Goal: Task Accomplishment & Management: Use online tool/utility

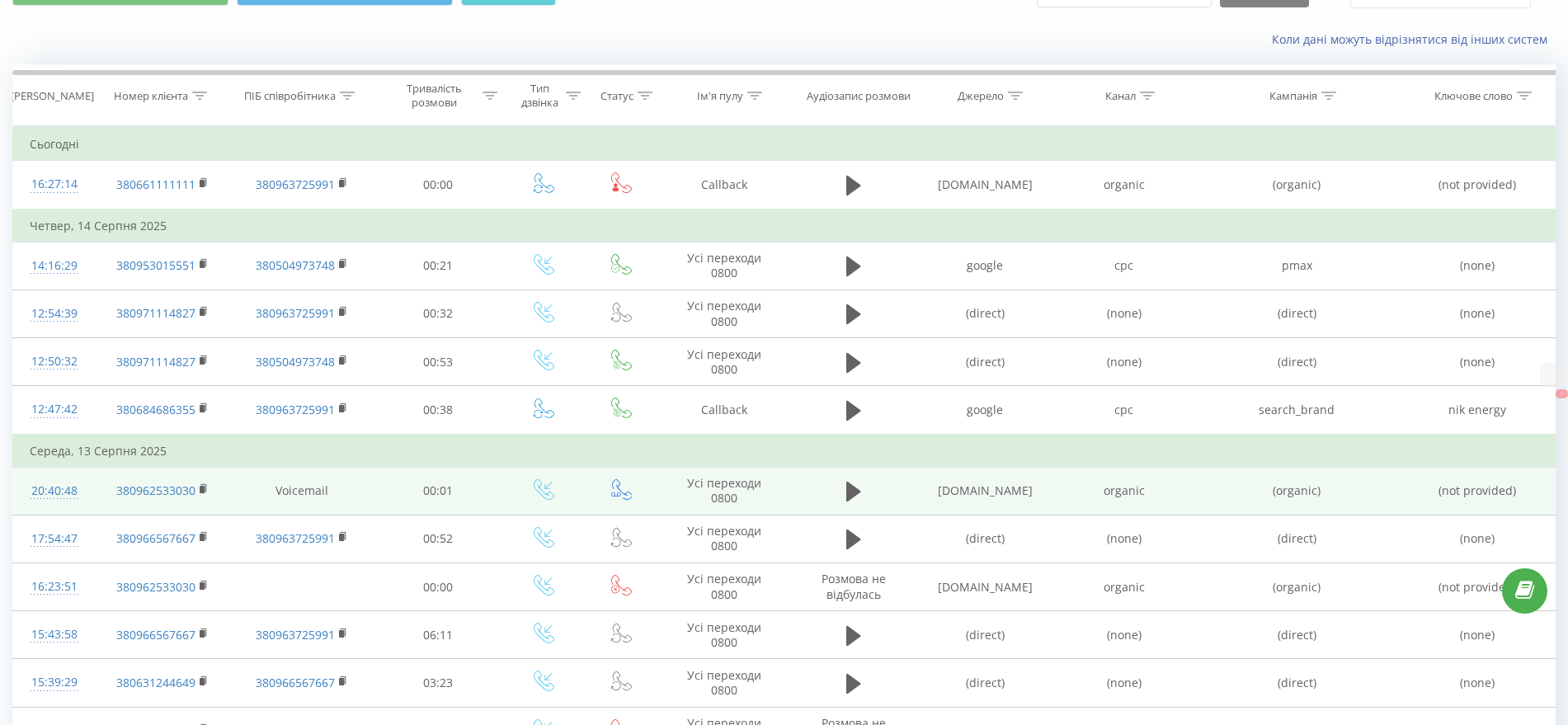
scroll to position [103, 0]
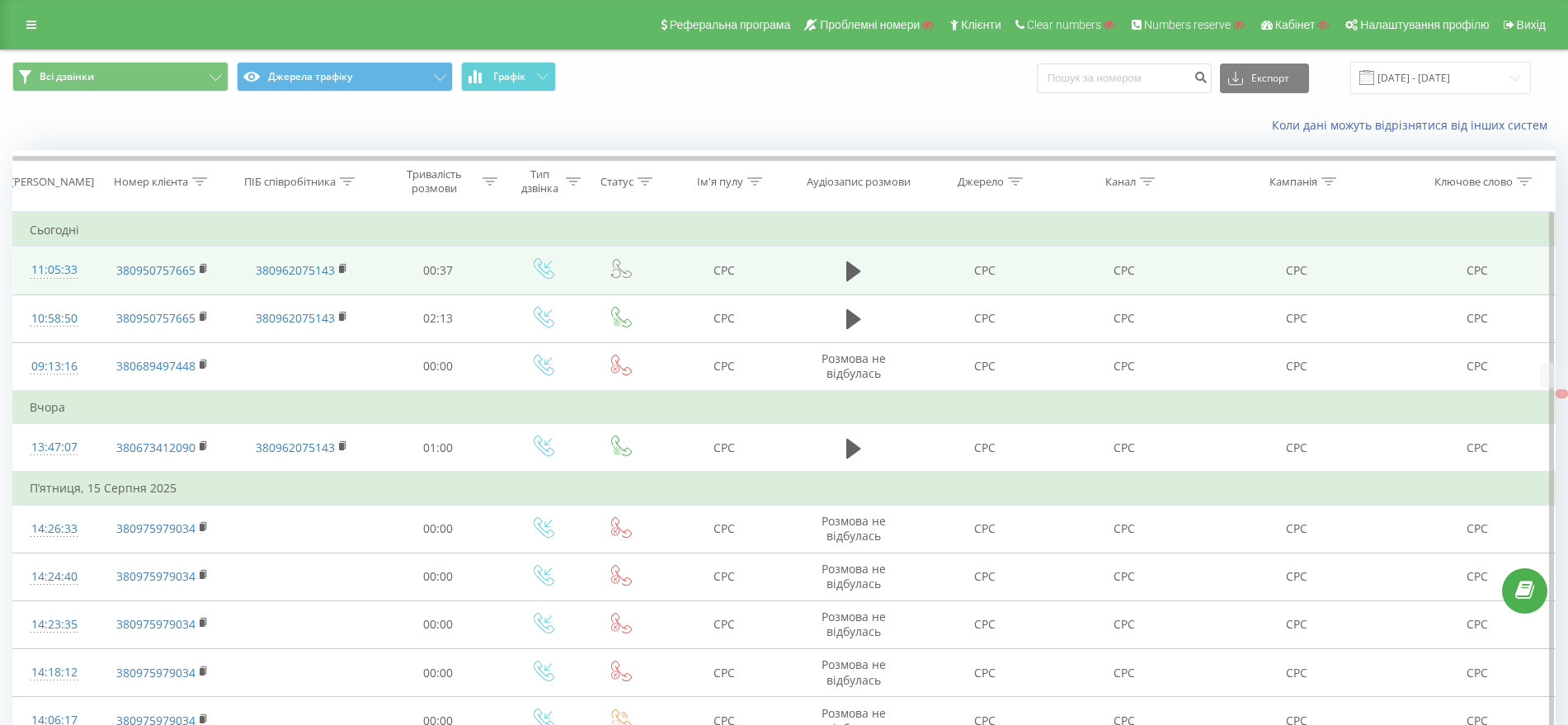
click at [58, 278] on div at bounding box center [54, 278] width 50 height 1
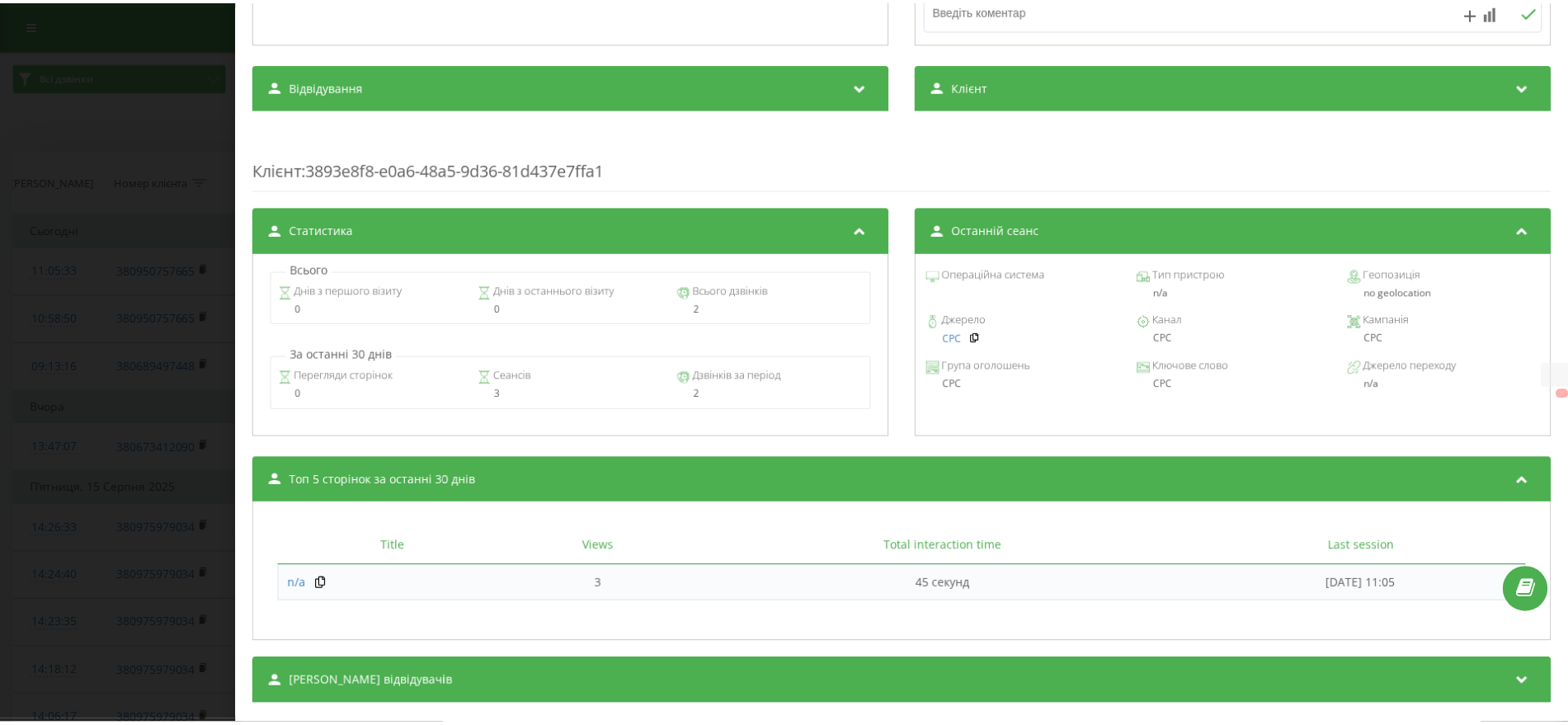
scroll to position [547, 0]
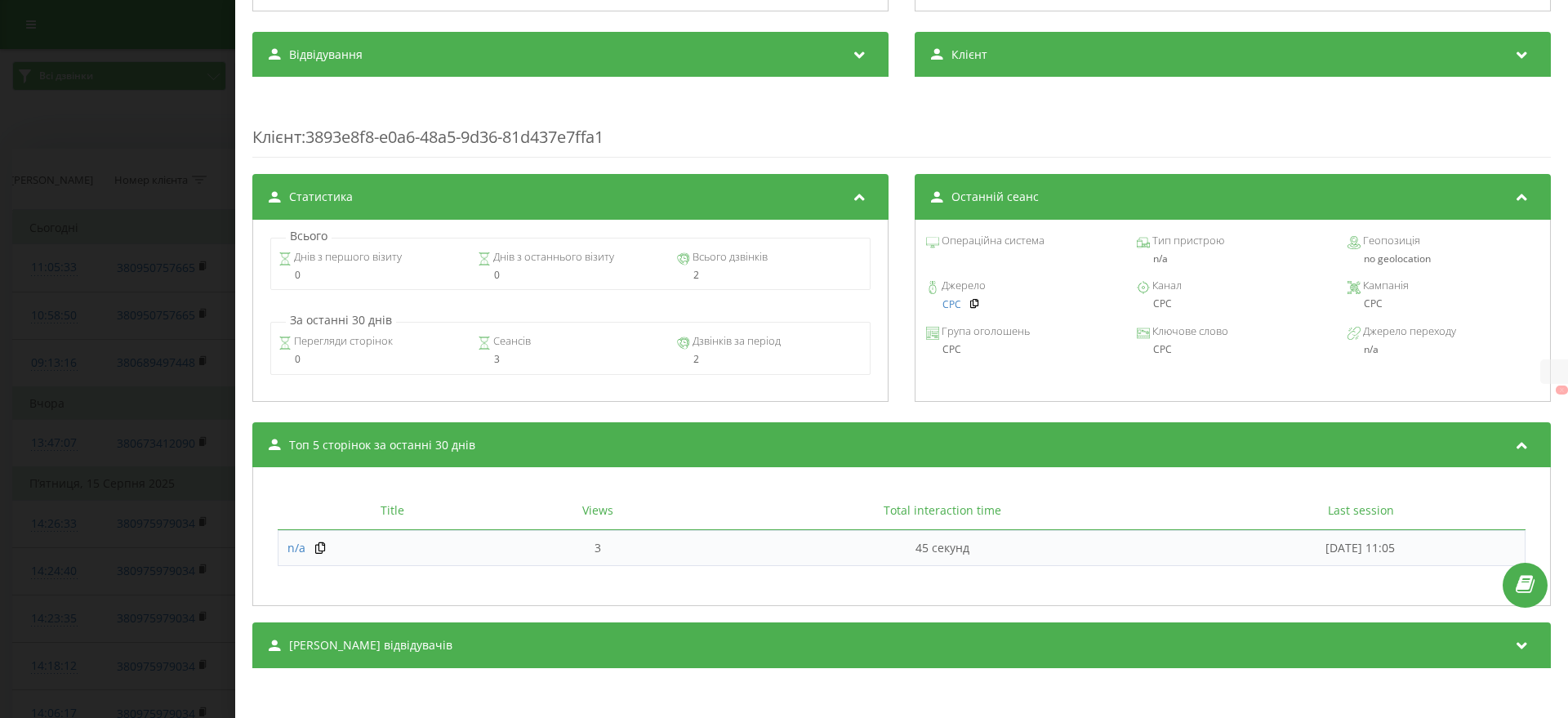
click at [59, 379] on div "Дзвінок : ua3_-1755590733.1761858 1 x - 00:38 00:00 00:00 Транскрипція Для AI-а…" at bounding box center [784, 359] width 1568 height 718
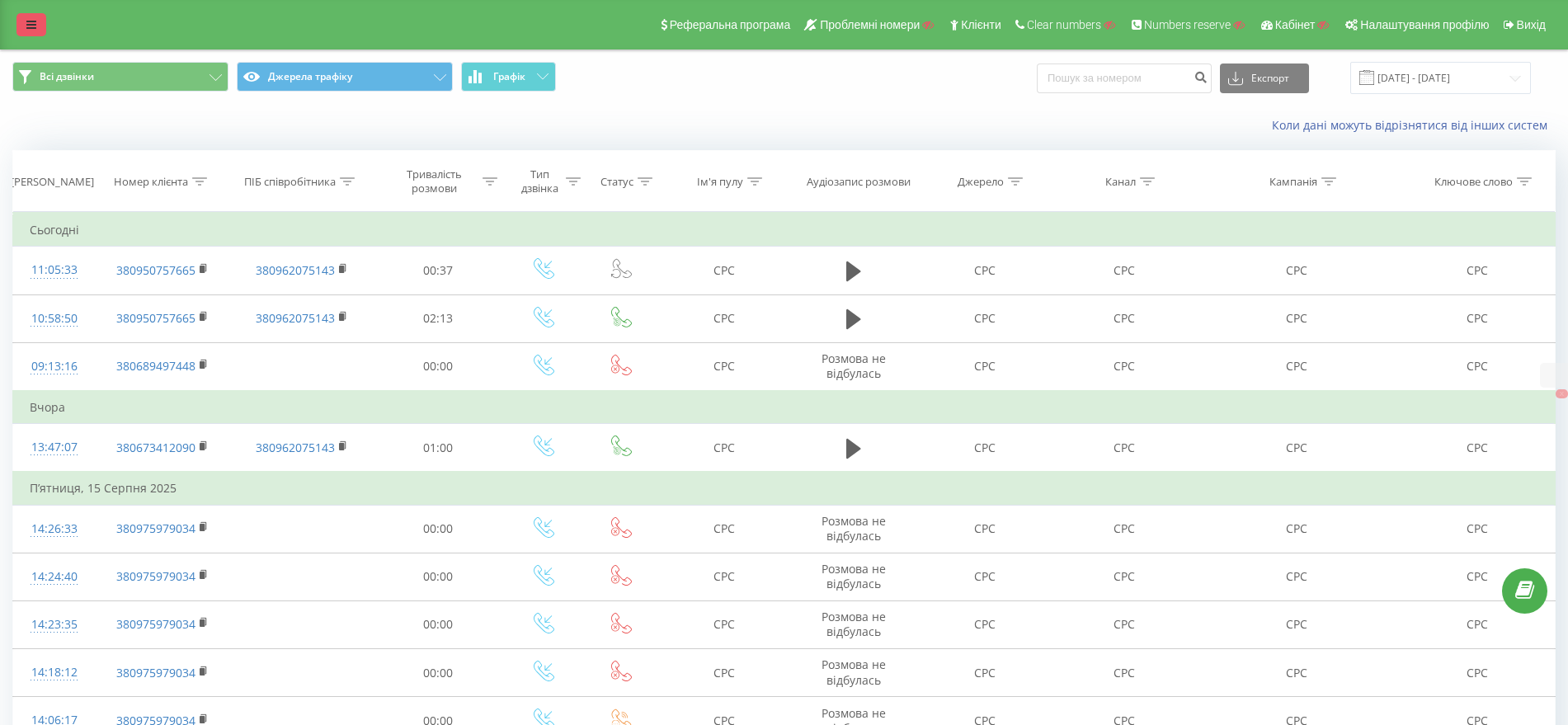
click at [23, 23] on link at bounding box center [31, 24] width 30 height 23
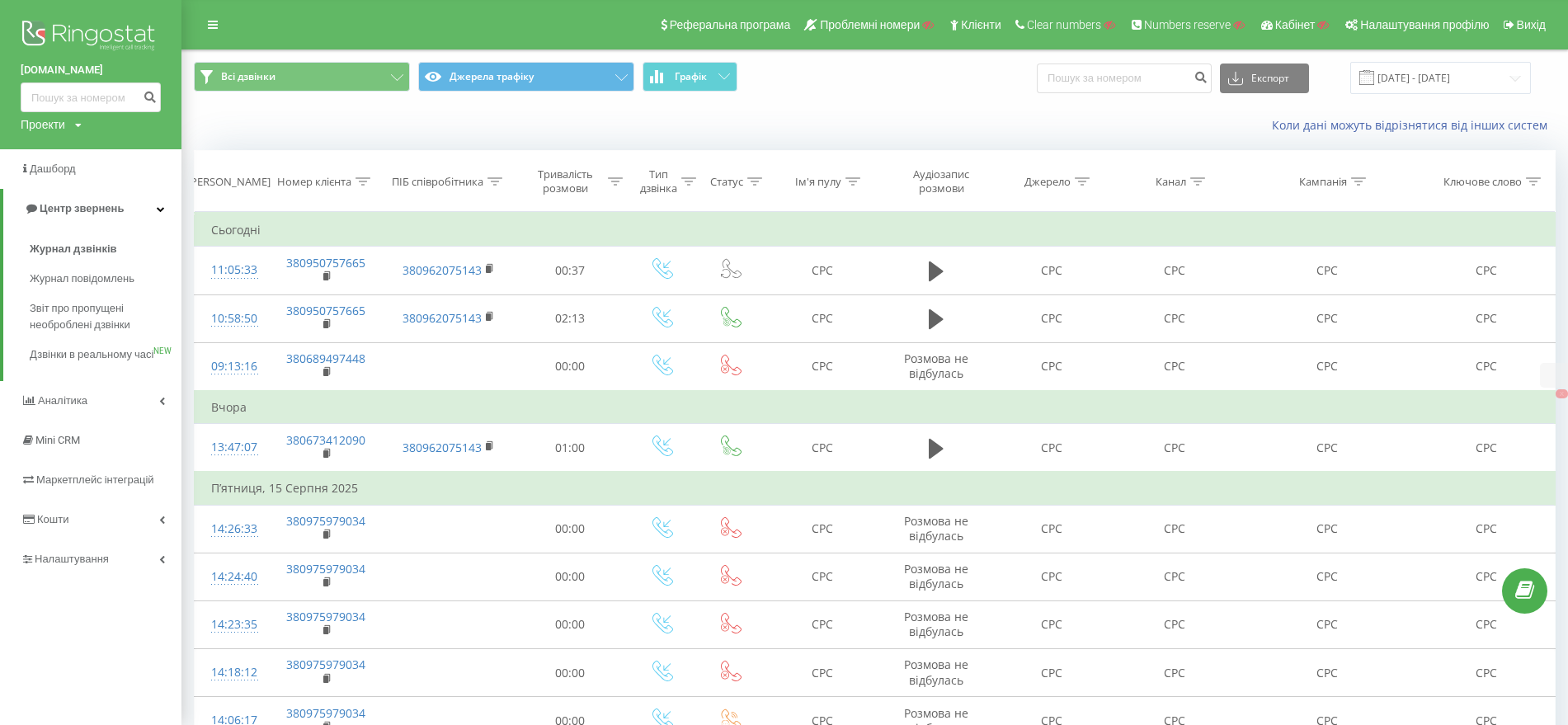
click at [46, 601] on div "pamjatnyky.com Проекти Пошук Дашборд Центр звернень Журнал дзвінків Журнал пові…" at bounding box center [90, 362] width 182 height 725
click at [50, 579] on link "Налаштування" at bounding box center [90, 559] width 182 height 40
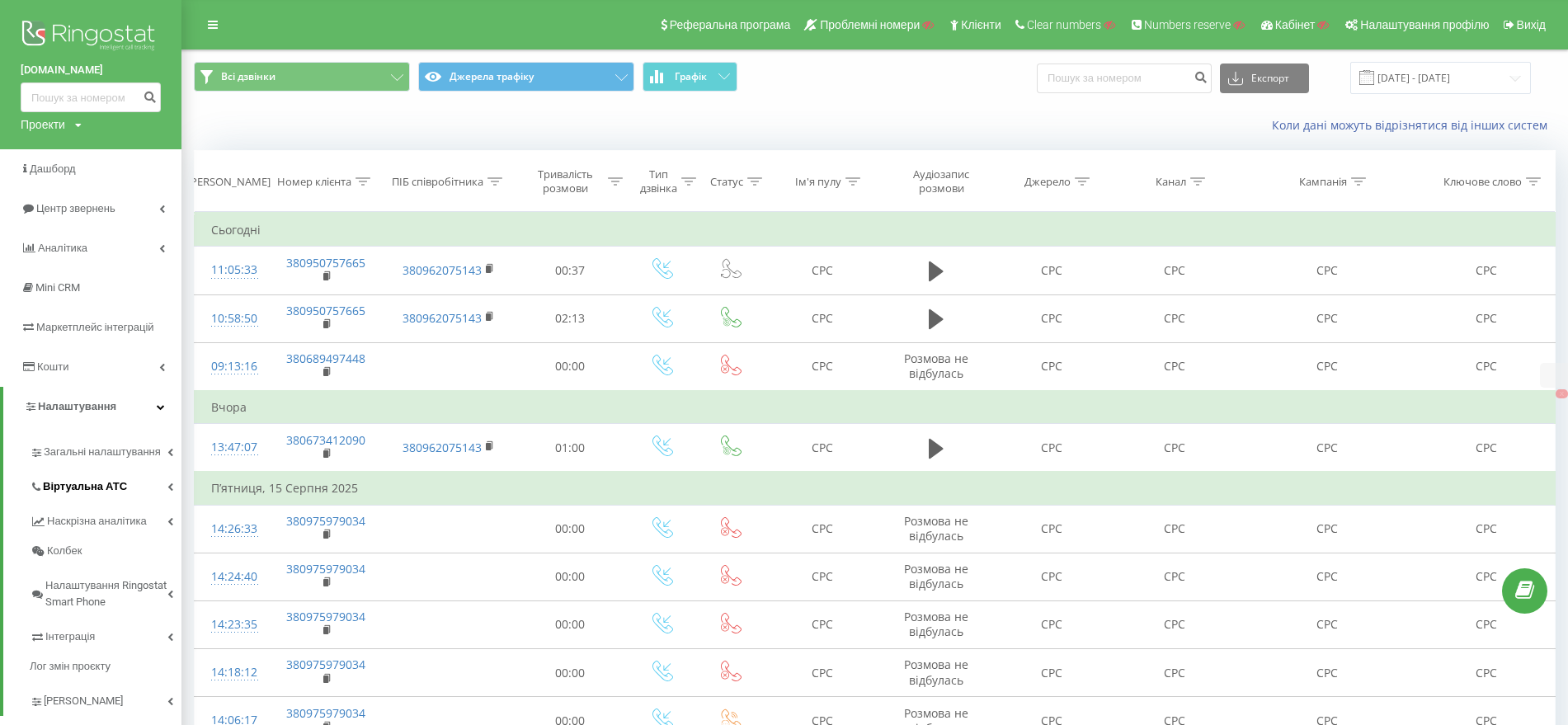
click at [72, 489] on span "Віртуальна АТС" at bounding box center [84, 486] width 84 height 17
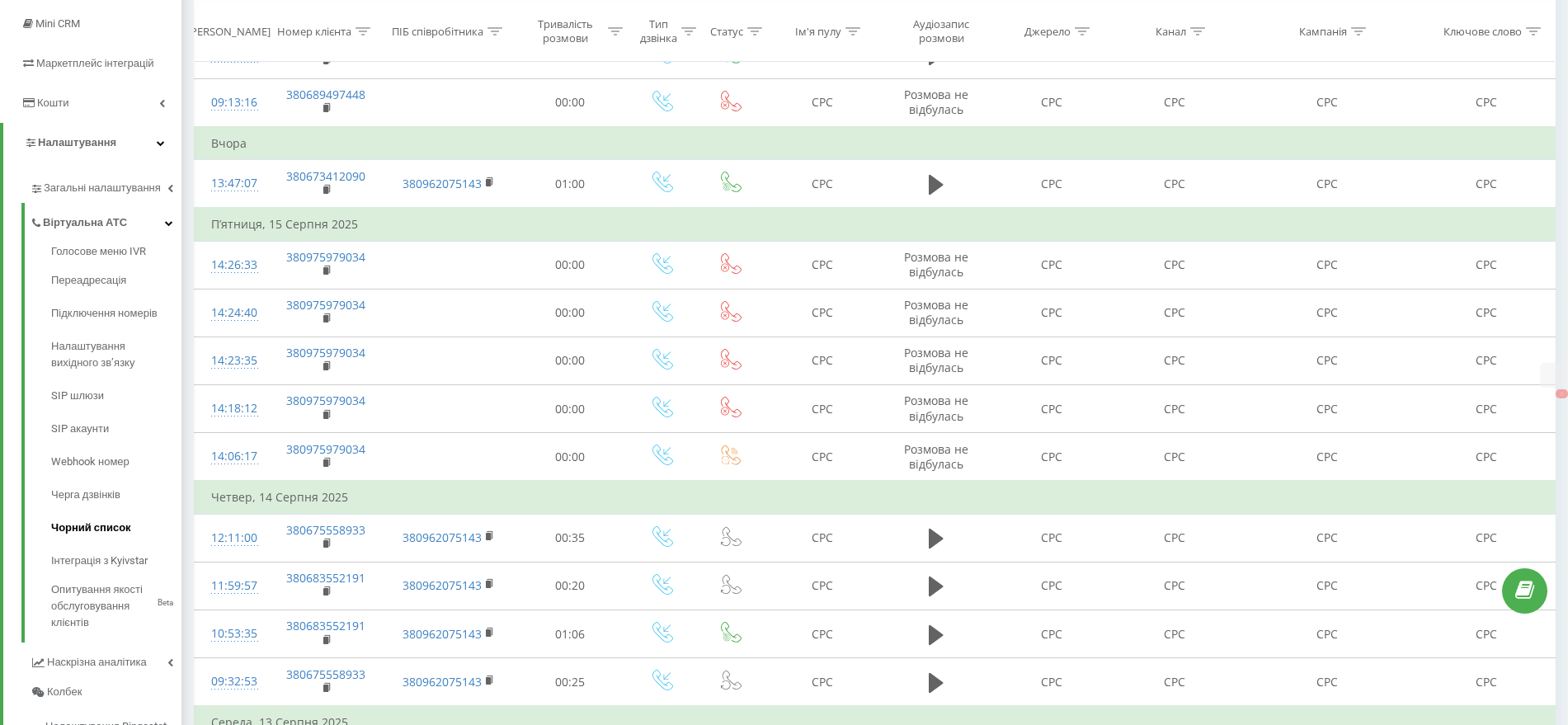
scroll to position [309, 0]
